Goal: Task Accomplishment & Management: Manage account settings

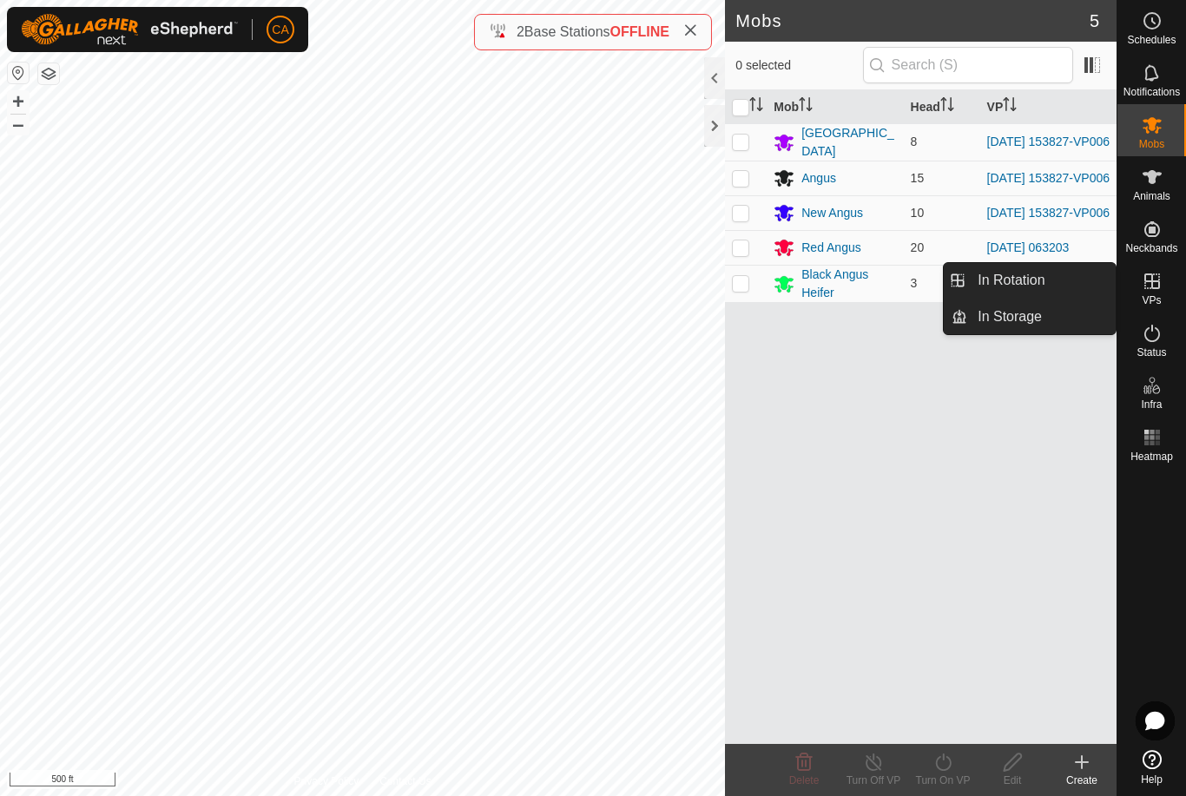
click at [1029, 288] on span "In Rotation" at bounding box center [1010, 280] width 67 height 21
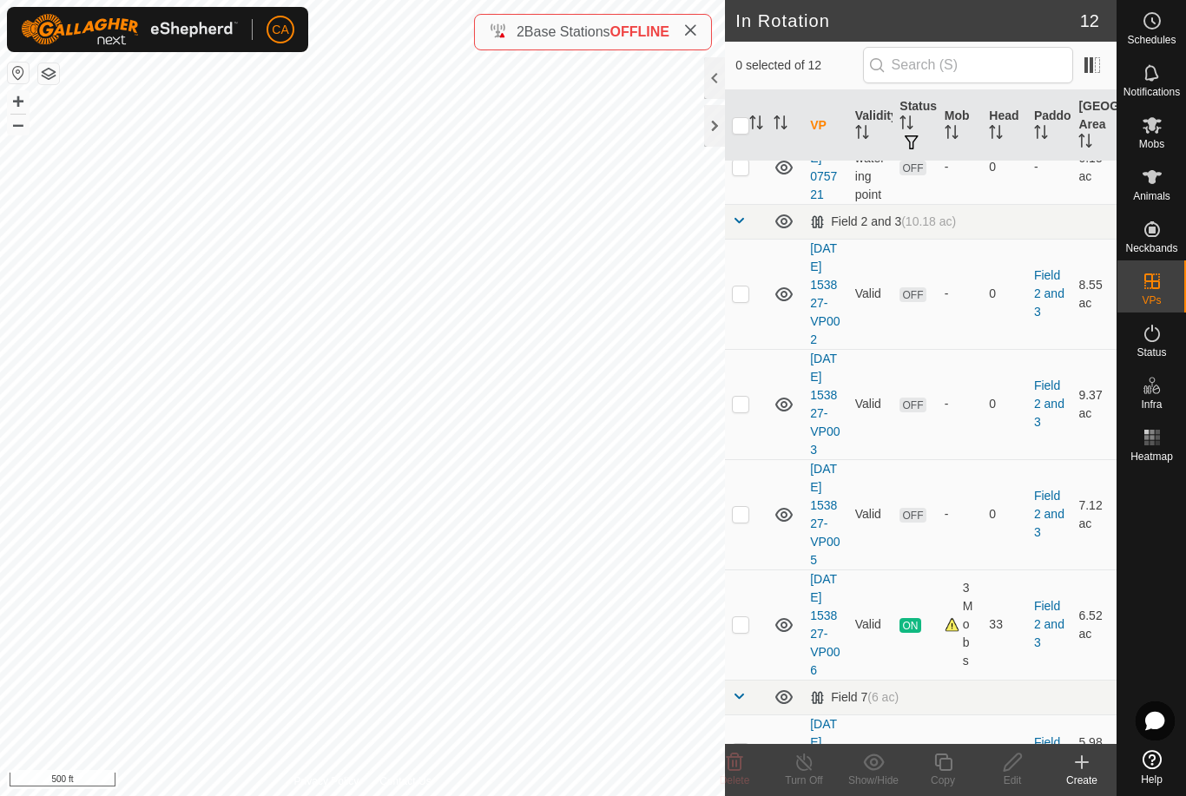
scroll to position [542, 0]
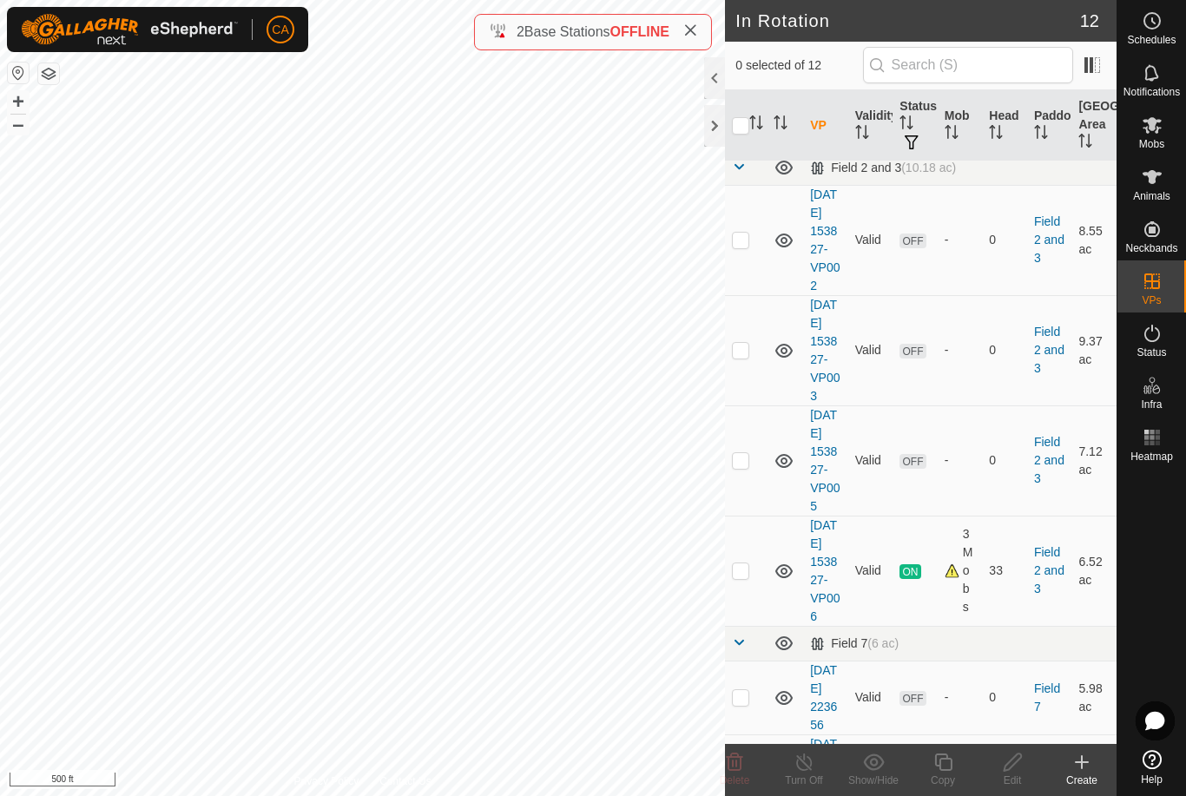
click at [744, 247] on p-checkbox at bounding box center [740, 240] width 17 height 14
click at [746, 247] on p-checkbox at bounding box center [740, 240] width 17 height 14
checkbox input "false"
click at [750, 516] on td at bounding box center [746, 460] width 42 height 110
click at [743, 782] on span "Delete" at bounding box center [735, 780] width 30 height 12
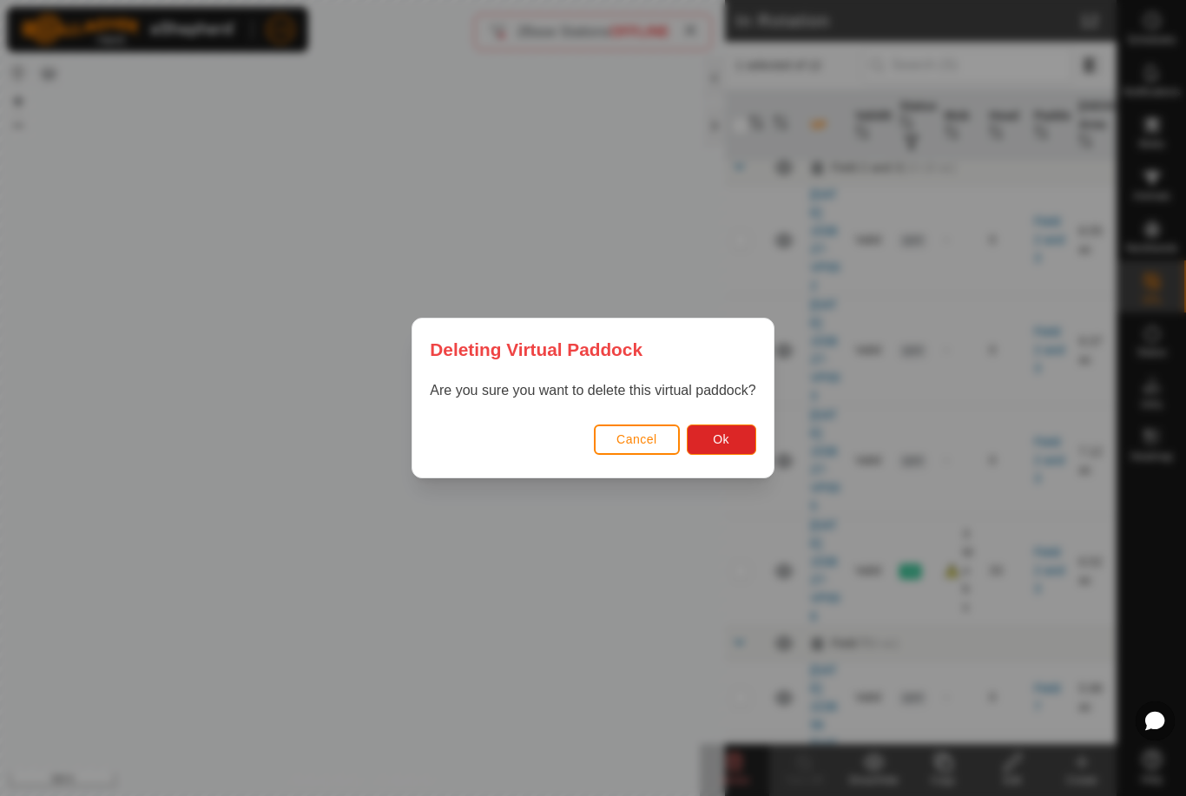
click at [746, 443] on button "Ok" at bounding box center [721, 439] width 69 height 30
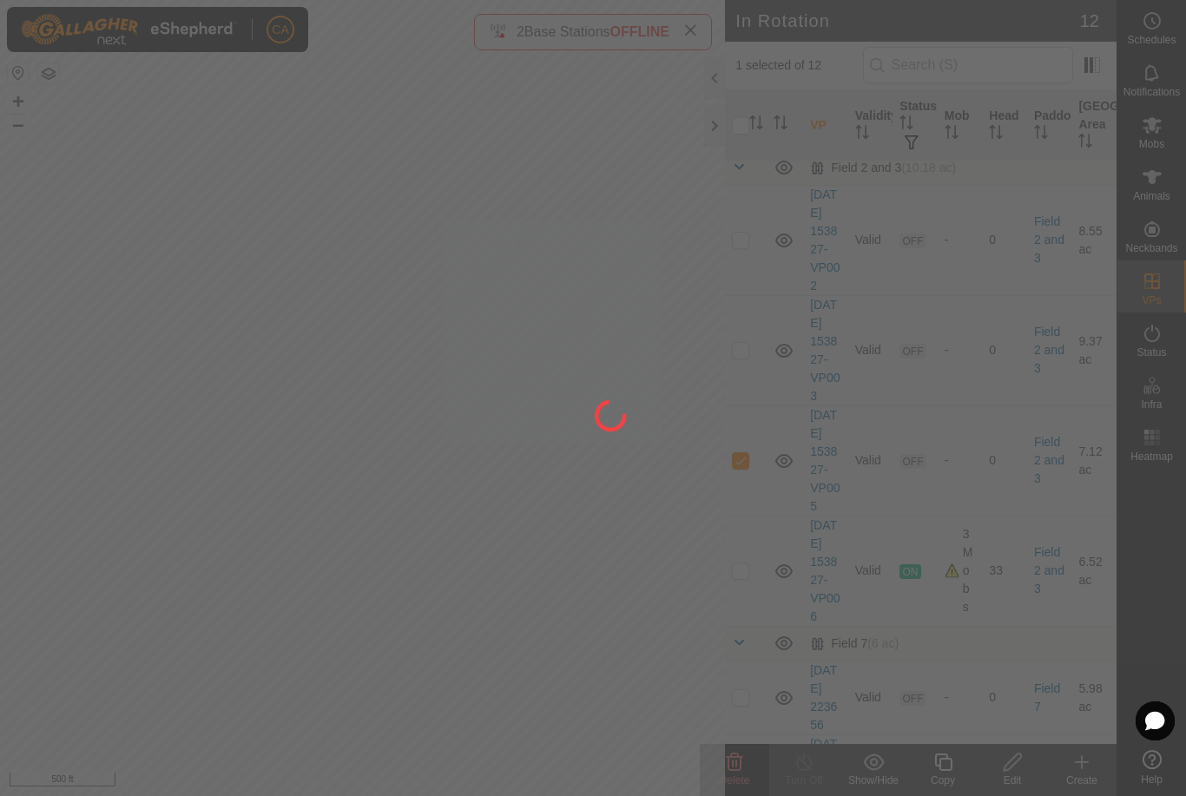
checkbox input "false"
